Goal: Check status: Check status

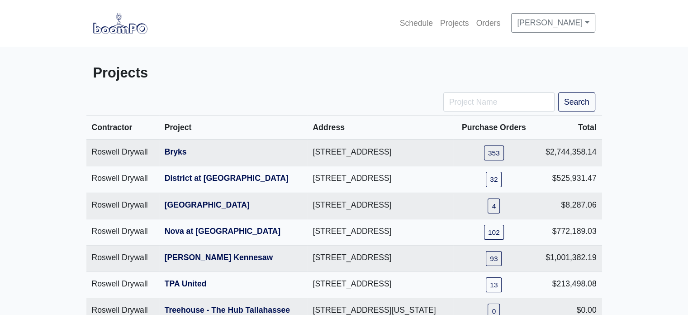
scroll to position [188, 0]
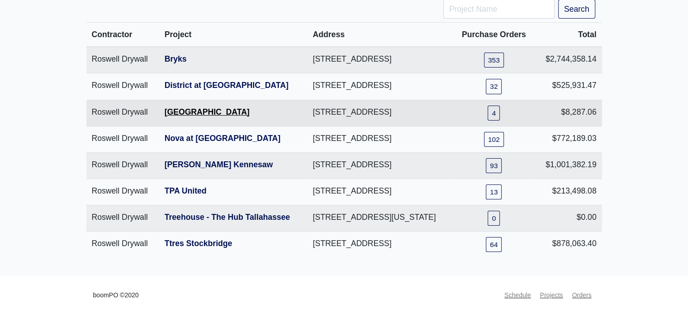
click at [197, 107] on link "[GEOGRAPHIC_DATA]" at bounding box center [207, 111] width 85 height 9
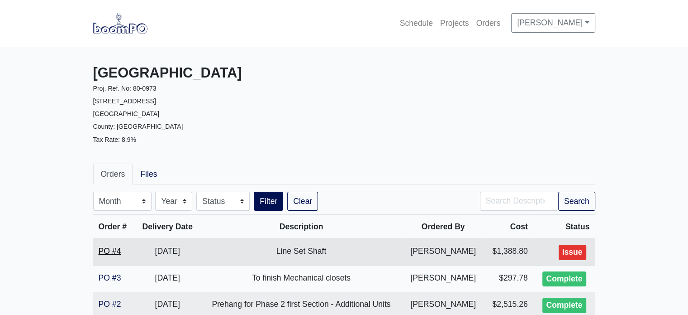
click at [110, 246] on link "PO #4" at bounding box center [110, 250] width 23 height 9
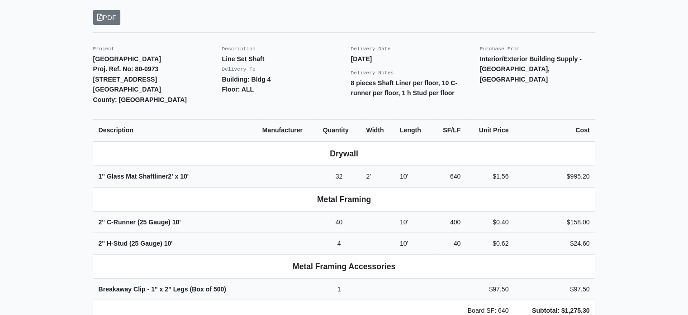
scroll to position [196, 0]
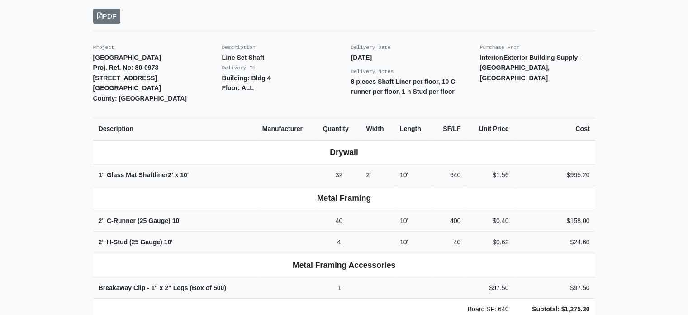
drag, startPoint x: 304, startPoint y: 157, endPoint x: 309, endPoint y: 153, distance: 6.2
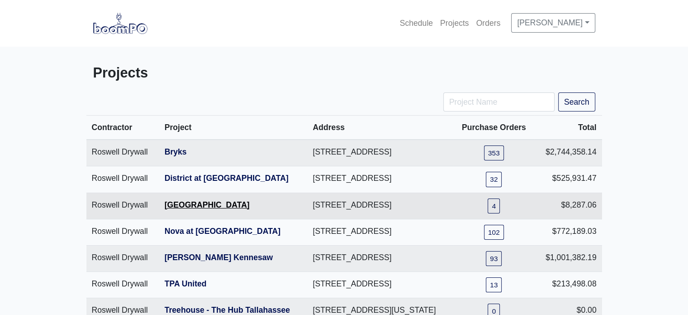
click at [201, 209] on link "[GEOGRAPHIC_DATA]" at bounding box center [207, 204] width 85 height 9
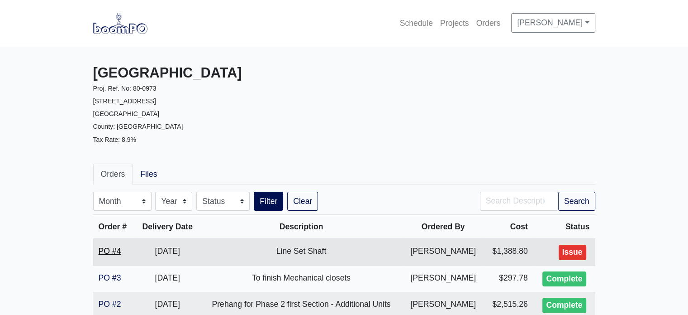
click at [110, 253] on link "PO #4" at bounding box center [110, 250] width 23 height 9
